Goal: Task Accomplishment & Management: Complete application form

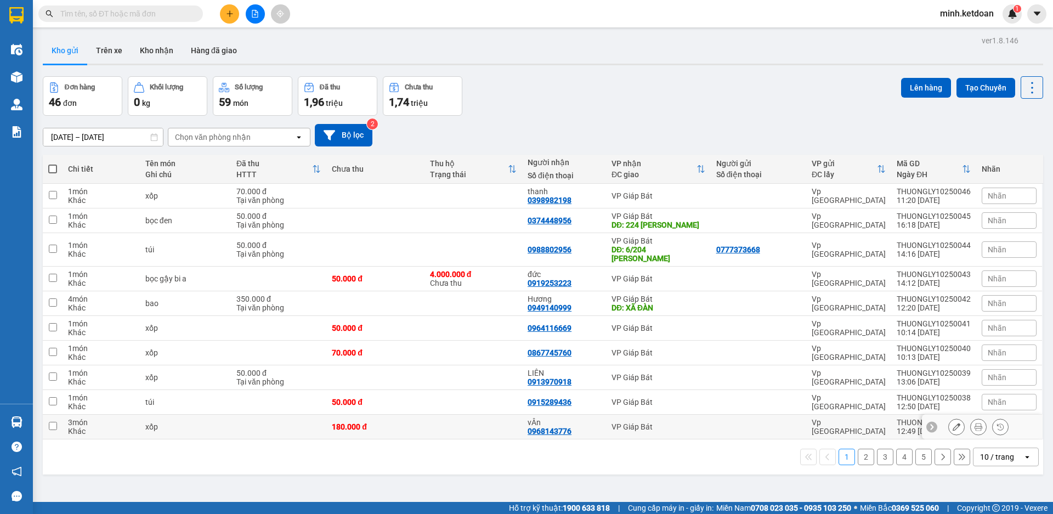
click at [557, 427] on div "0968143776" at bounding box center [550, 431] width 44 height 9
copy div "0968143776"
click at [231, 15] on icon "plus" at bounding box center [230, 14] width 8 height 8
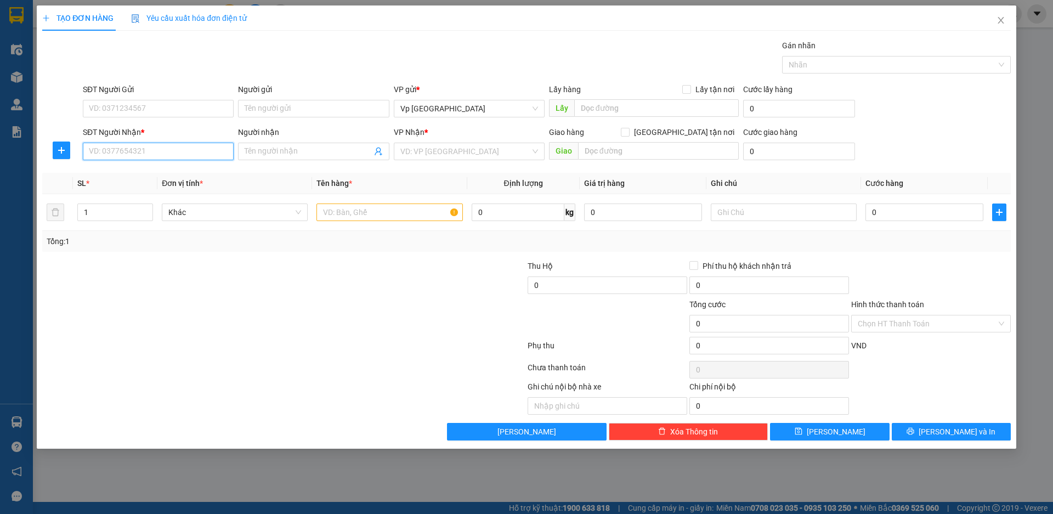
click at [177, 148] on input "SĐT Người Nhận *" at bounding box center [158, 152] width 151 height 18
paste input "0968143776"
type input "0968143776"
click at [162, 167] on div "0968143776 - vÂn" at bounding box center [158, 174] width 151 height 18
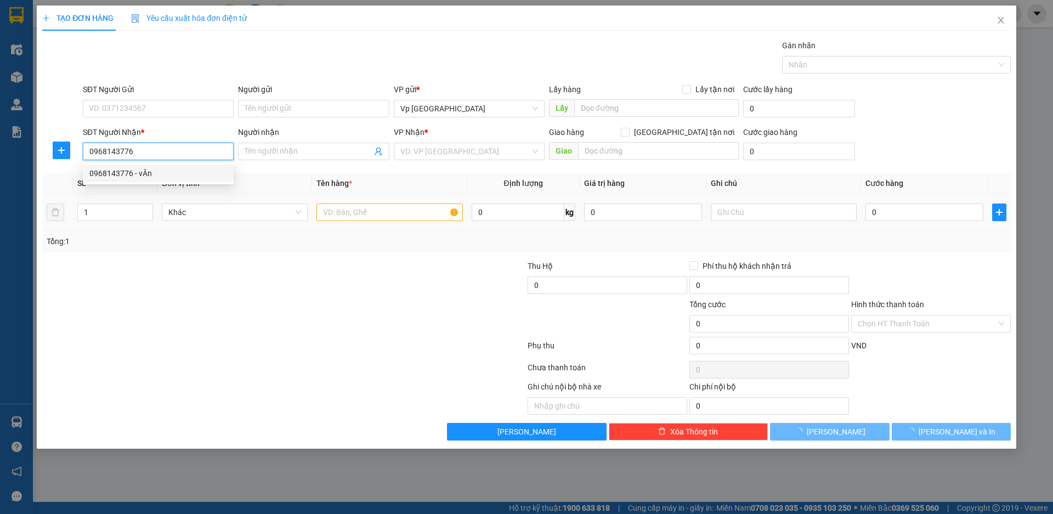
type input "vÂn"
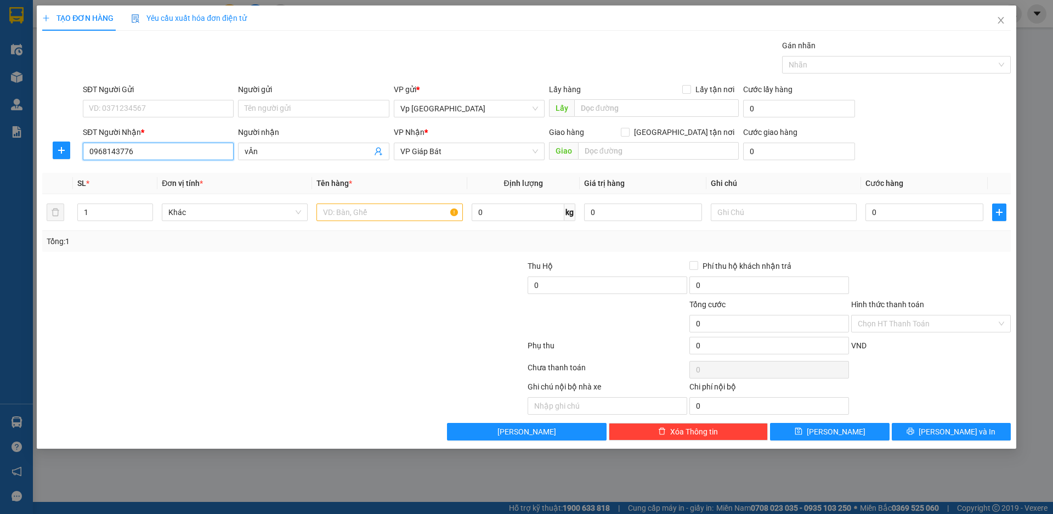
type input "0968143776"
click at [310, 354] on div at bounding box center [283, 348] width 485 height 22
click at [927, 217] on input "0" at bounding box center [925, 212] width 118 height 18
type input "1"
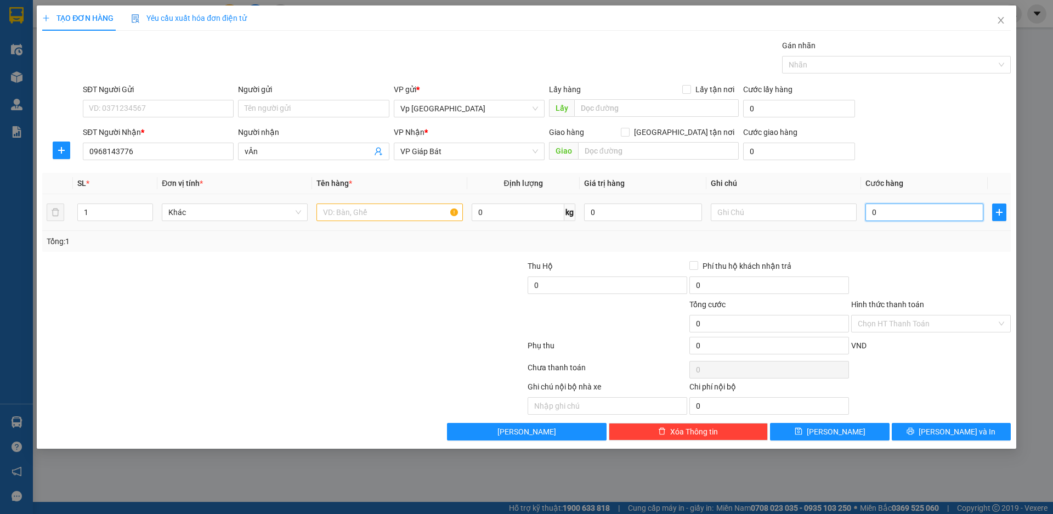
type input "1"
type input "12"
type input "120"
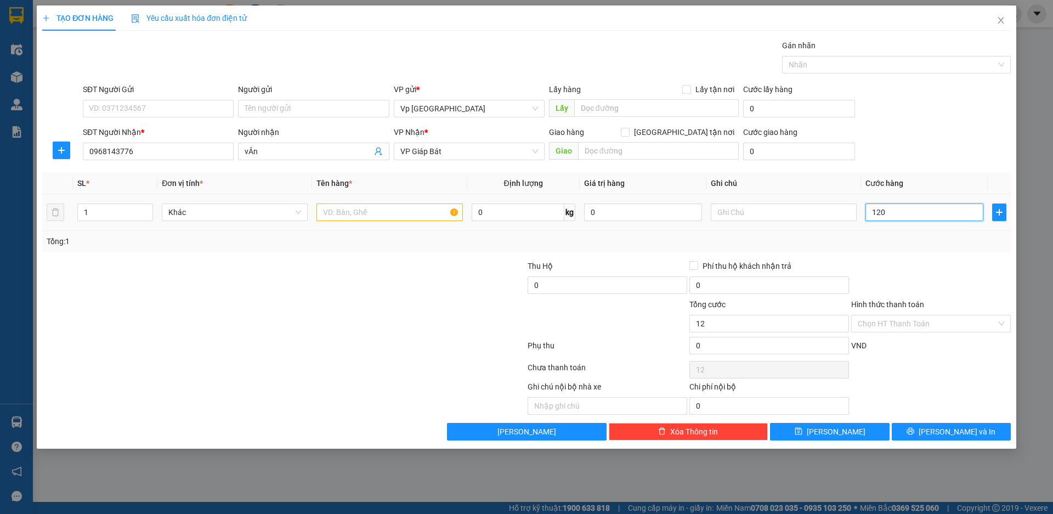
type input "120"
type input "1.200"
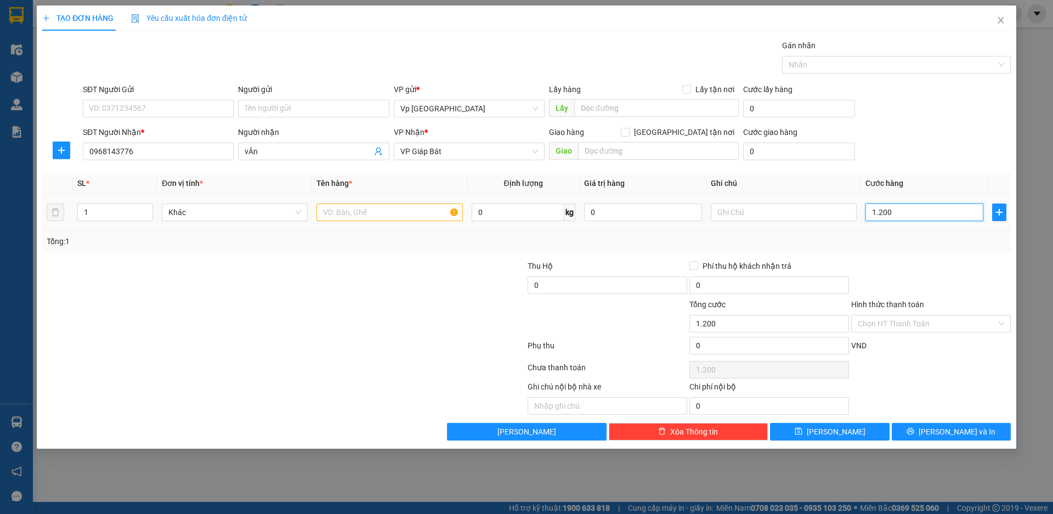
type input "12.000"
type input "120.000"
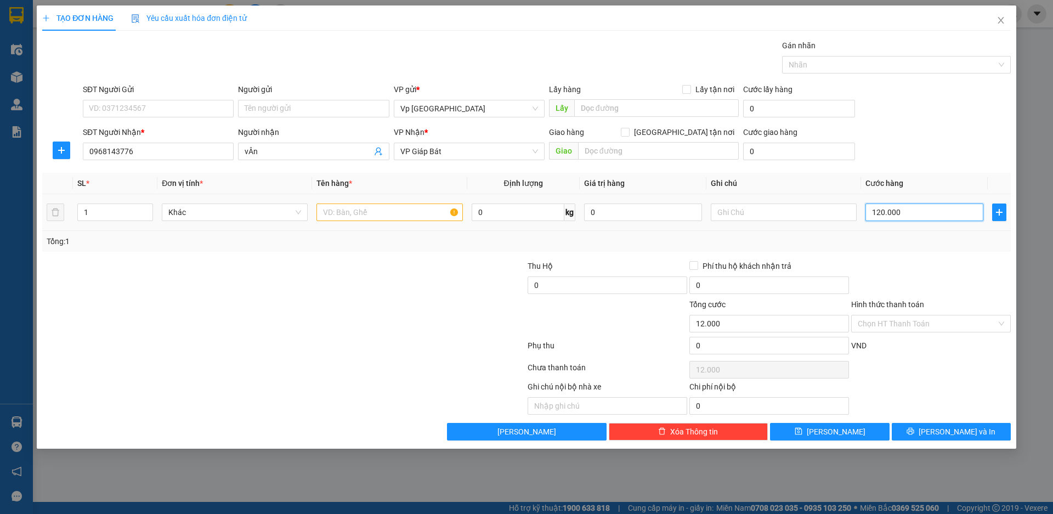
type input "120.000"
click at [145, 209] on icon "up" at bounding box center [147, 210] width 4 height 4
click at [259, 347] on div at bounding box center [283, 348] width 485 height 22
click at [108, 212] on input "1" at bounding box center [115, 212] width 75 height 16
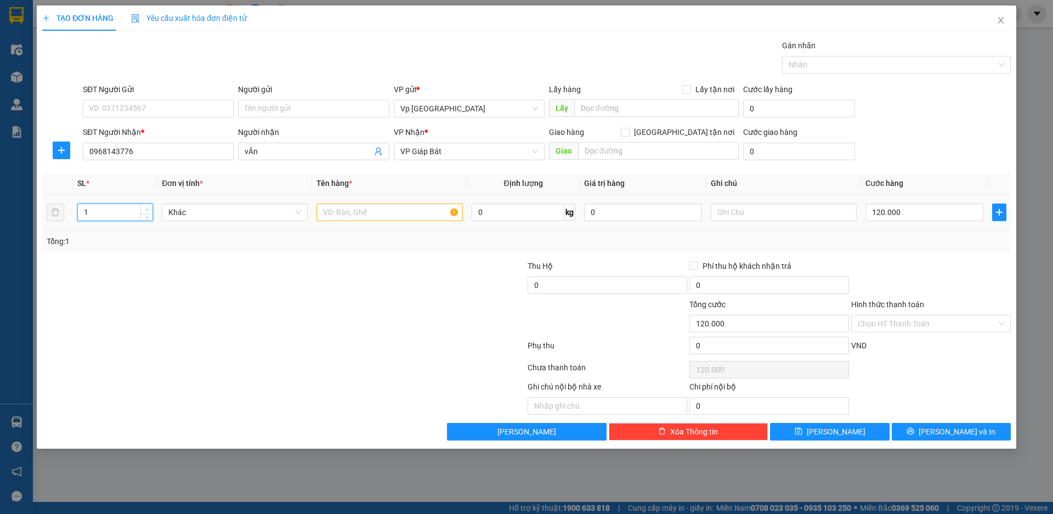
type input "2"
click at [147, 208] on icon "up" at bounding box center [147, 210] width 4 height 4
click at [356, 207] on input "text" at bounding box center [389, 212] width 146 height 18
type input "xốp"
click at [943, 444] on div "TẠO ĐƠN HÀNG Yêu cầu xuất hóa đơn điện tử Transit Pickup Surcharge Ids Transit …" at bounding box center [527, 226] width 980 height 443
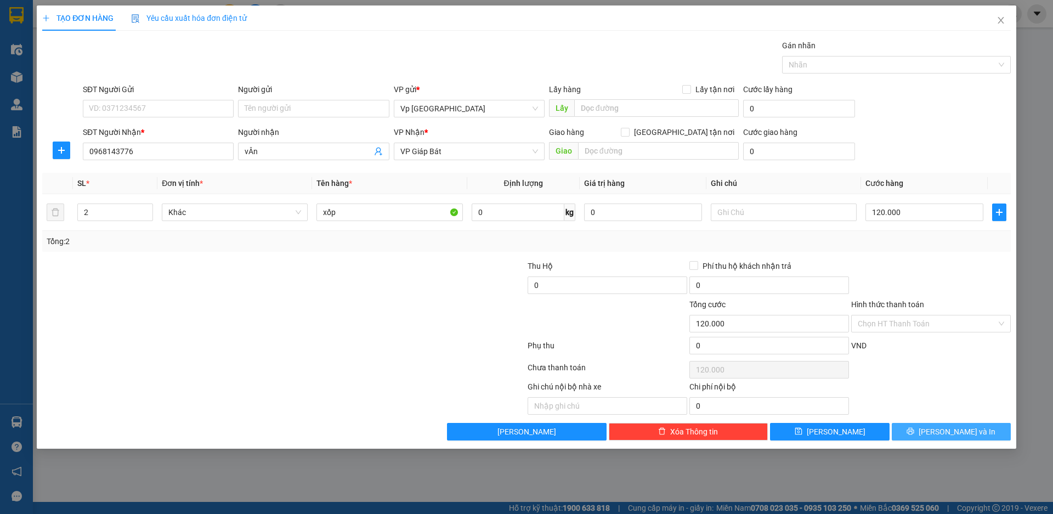
click at [945, 433] on span "[PERSON_NAME] và In" at bounding box center [957, 432] width 77 height 12
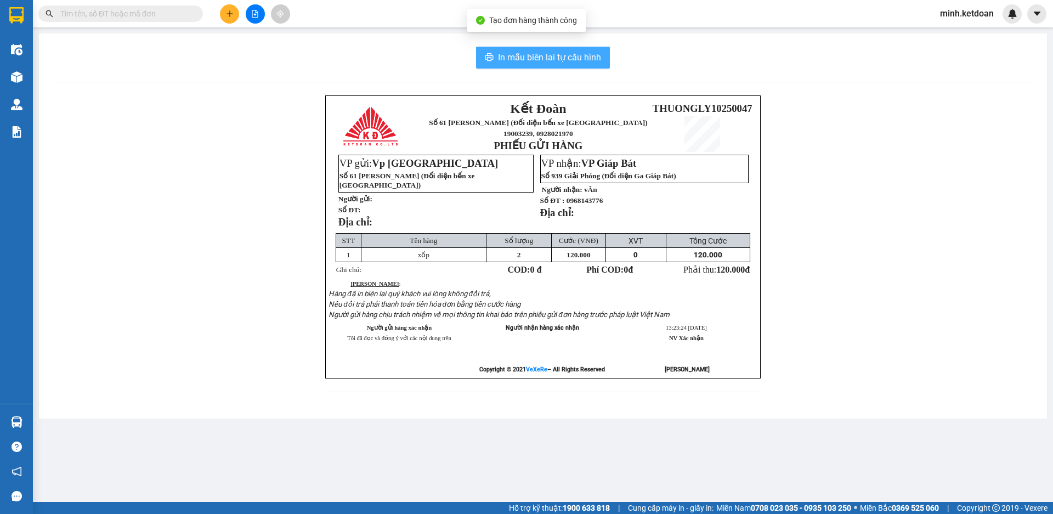
click at [562, 59] on span "In mẫu biên lai tự cấu hình" at bounding box center [549, 57] width 103 height 14
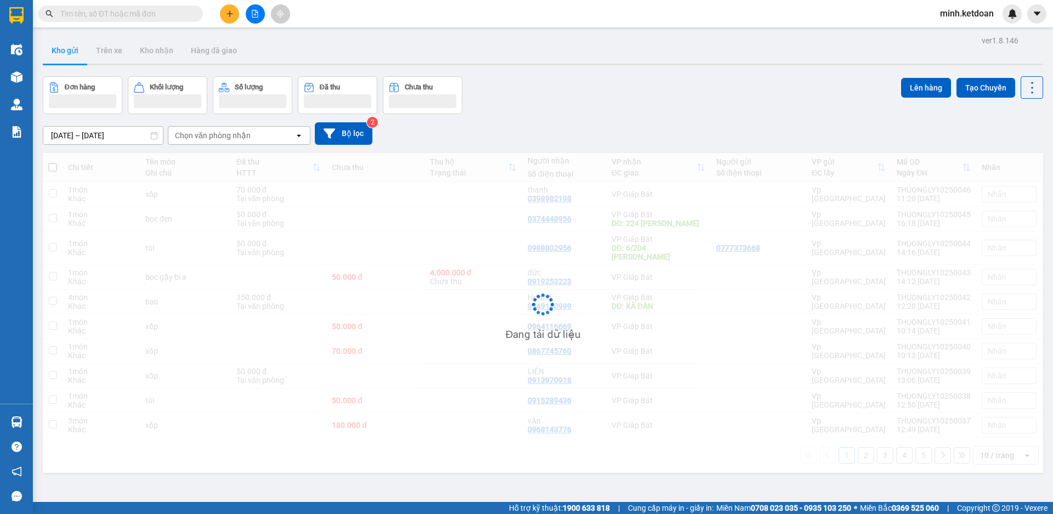
click at [682, 117] on div "[DATE] – [DATE] Press the down arrow key to interact with the calendar and sele…" at bounding box center [543, 133] width 1000 height 39
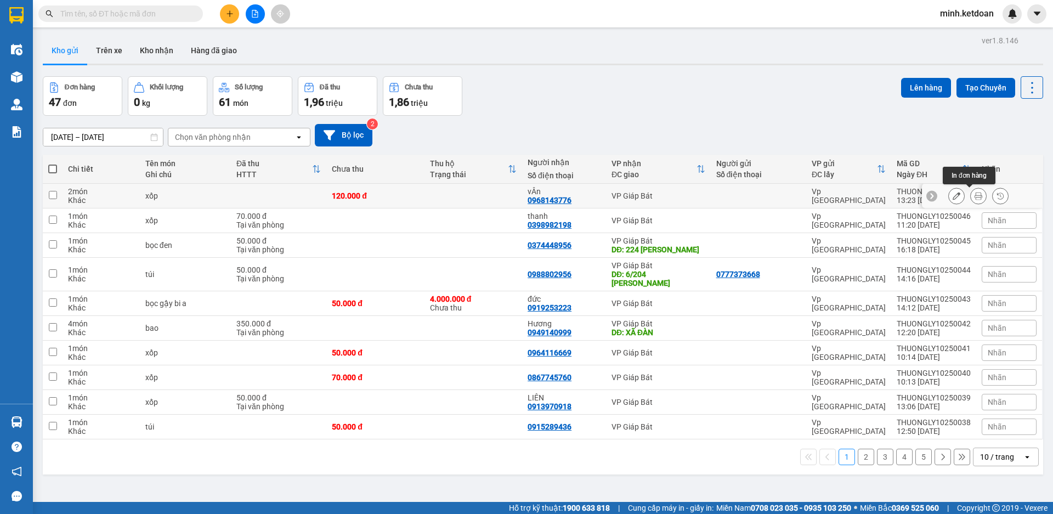
click at [975, 193] on icon at bounding box center [979, 196] width 8 height 8
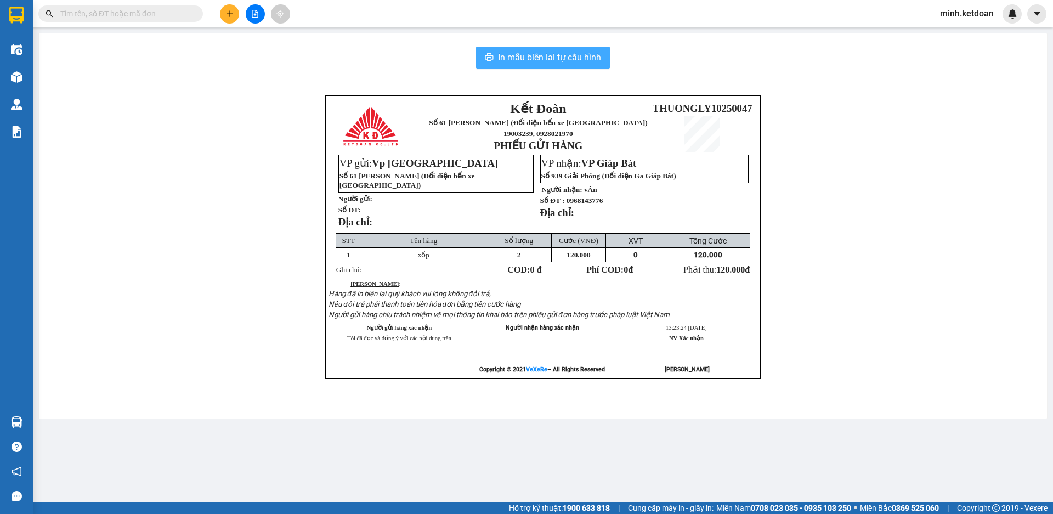
click at [578, 66] on button "In mẫu biên lai tự cấu hình" at bounding box center [543, 58] width 134 height 22
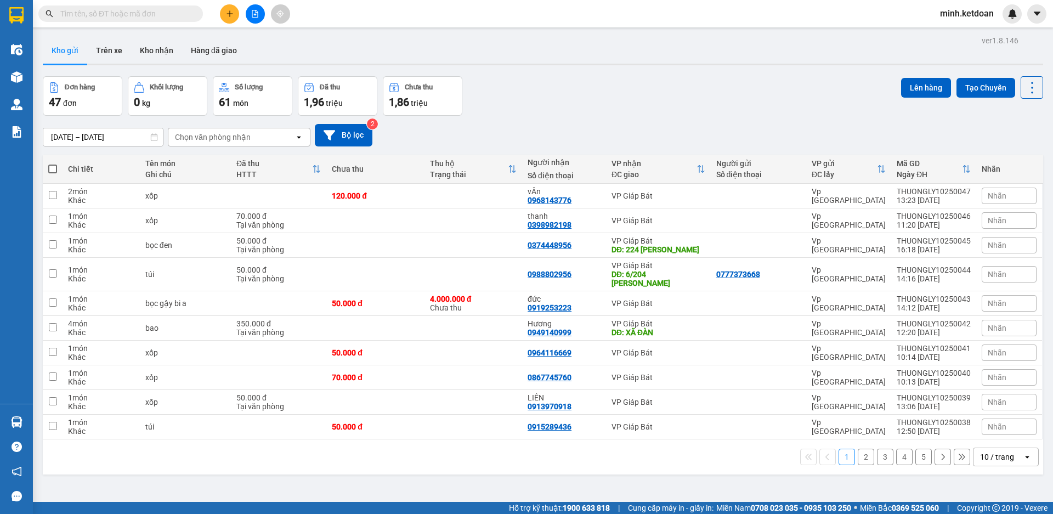
click at [613, 114] on div "Đơn hàng 47 đơn Khối lượng 0 kg Số lượng 61 món Đã thu 1,96 triệu Chưa thu 1,86…" at bounding box center [543, 95] width 1000 height 39
click at [704, 103] on div "Đơn hàng 47 đơn Khối lượng 0 kg Số lượng 61 món Đã thu 1,96 triệu Chưa thu 1,86…" at bounding box center [543, 95] width 1000 height 39
click at [975, 196] on icon at bounding box center [979, 196] width 8 height 8
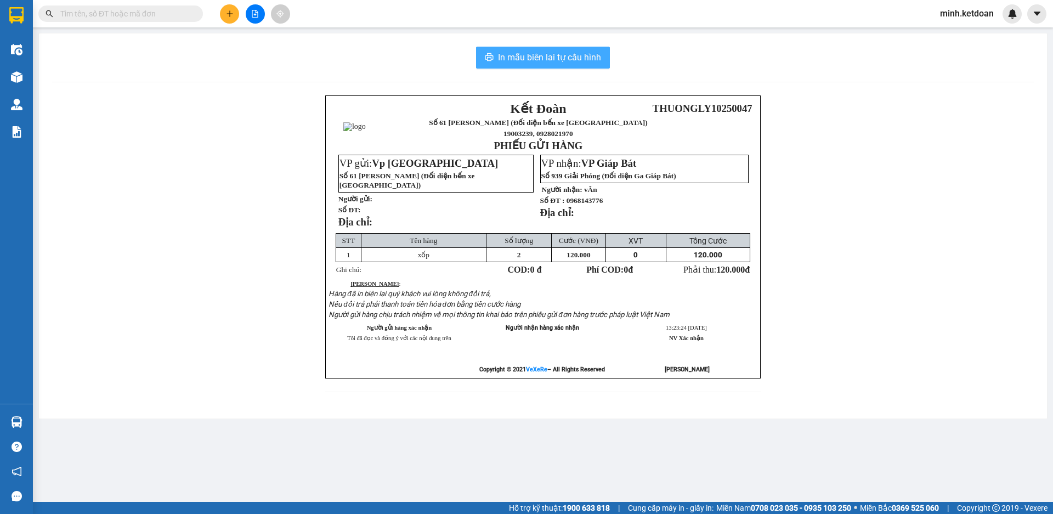
drag, startPoint x: 555, startPoint y: 38, endPoint x: 556, endPoint y: 52, distance: 13.8
click at [555, 47] on div "In mẫu biên lai tự cấu hình Kết Đoàn Số 61 [PERSON_NAME] (Đối diện bến xe [GEOG…" at bounding box center [543, 225] width 1008 height 385
click at [556, 52] on span "In mẫu biên lai tự cấu hình" at bounding box center [549, 57] width 103 height 14
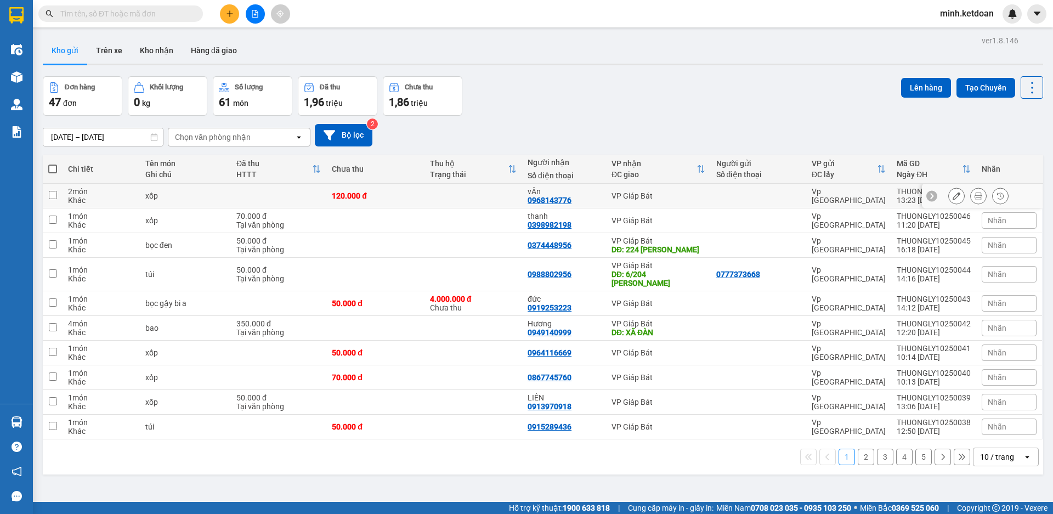
click at [975, 199] on icon at bounding box center [979, 196] width 8 height 8
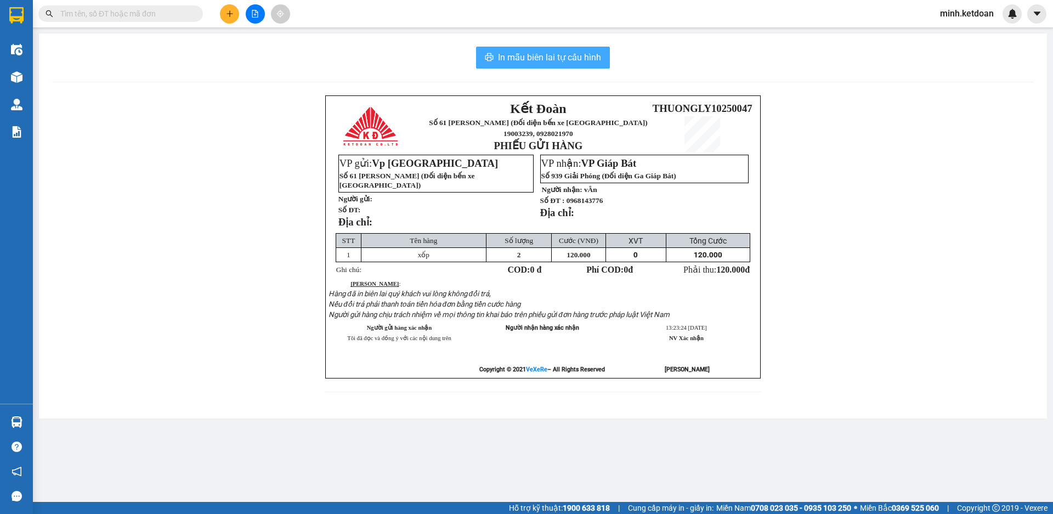
click at [540, 56] on span "In mẫu biên lai tự cấu hình" at bounding box center [549, 57] width 103 height 14
